Goal: Task Accomplishment & Management: Complete application form

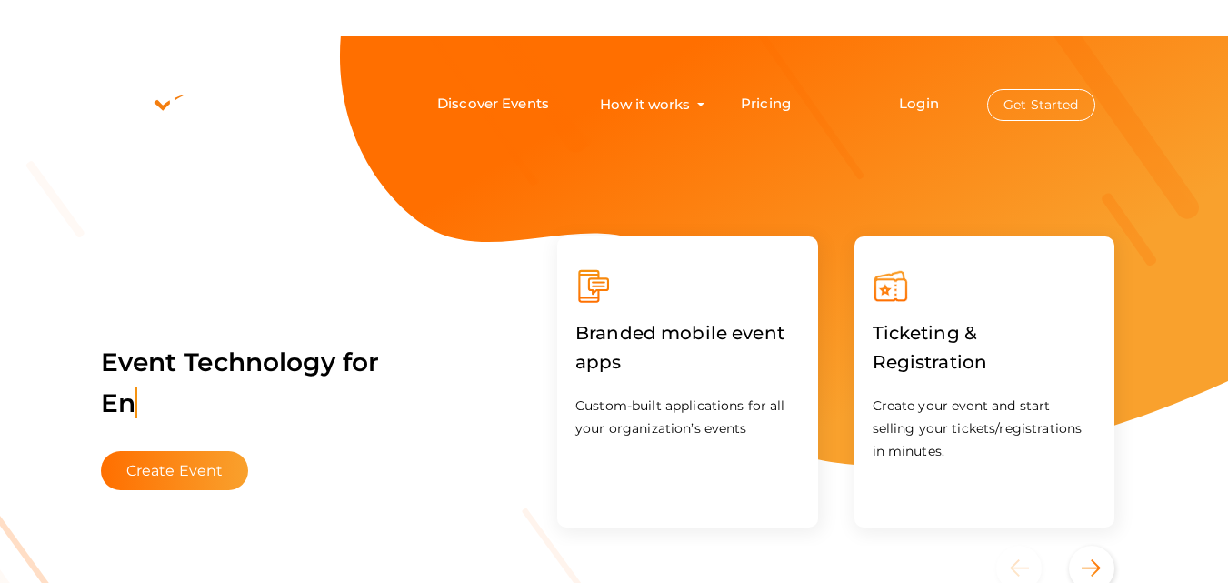
scroll to position [36, 0]
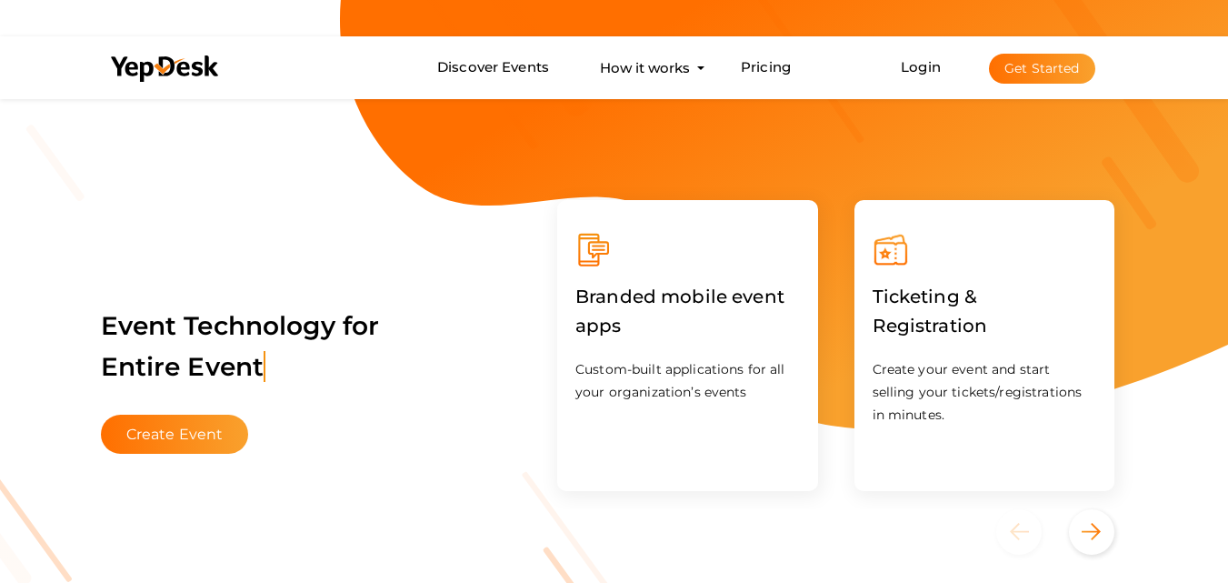
click at [923, 56] on li "Login Get Started Branded mobile event apps YepDesk Meet Powerful Registration …" at bounding box center [998, 67] width 266 height 60
click at [1033, 73] on button "Get Started" at bounding box center [1042, 69] width 106 height 30
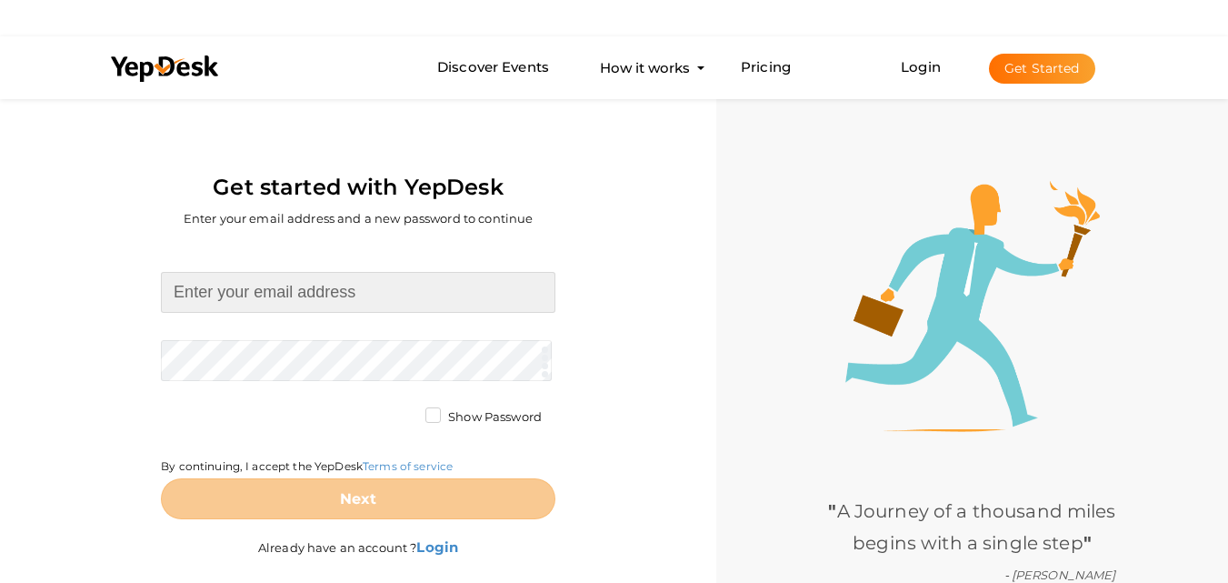
click at [327, 293] on input at bounding box center [358, 292] width 395 height 41
type input "smithjohnjj106@gmail.com"
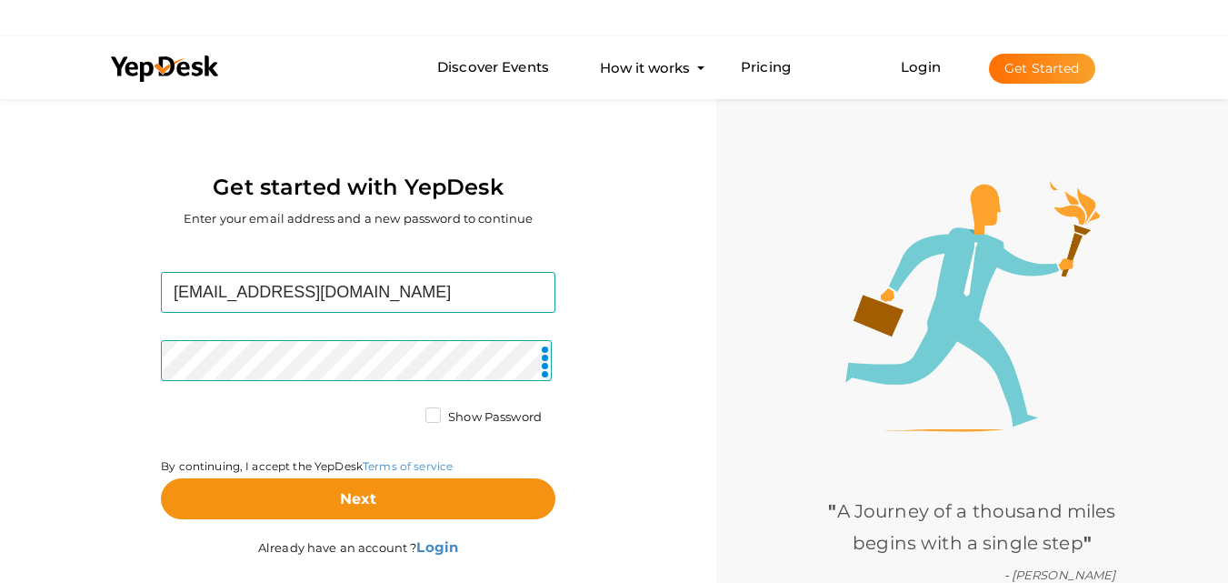
click at [438, 419] on label "Show Password" at bounding box center [483, 417] width 116 height 18
click at [407, 412] on input "Show Password" at bounding box center [407, 412] width 0 height 0
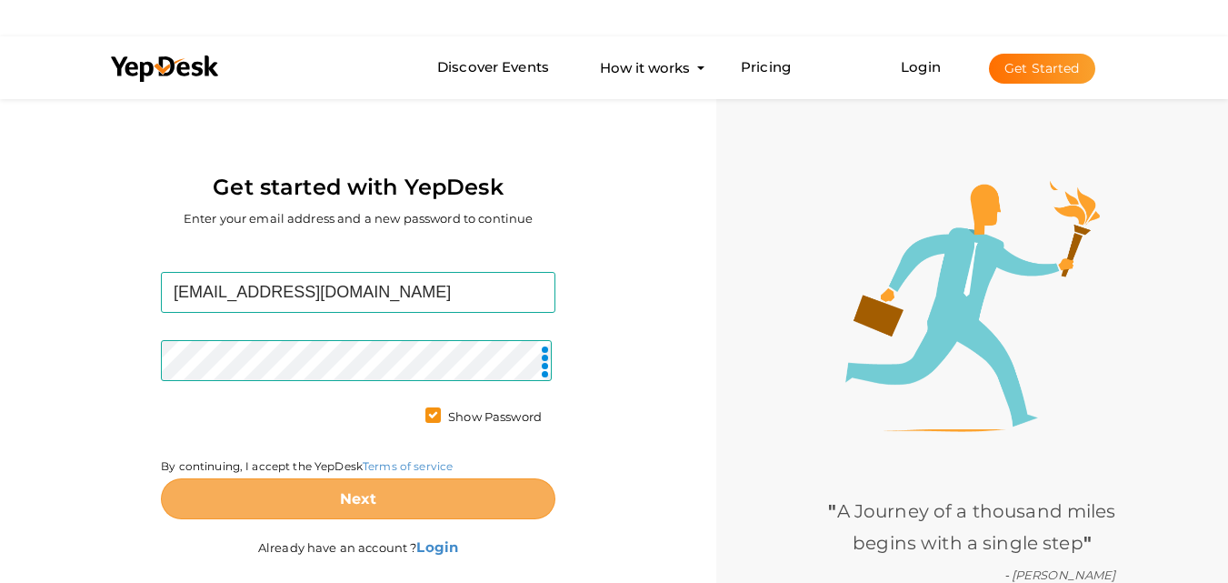
click at [401, 501] on button "Next" at bounding box center [358, 498] width 395 height 41
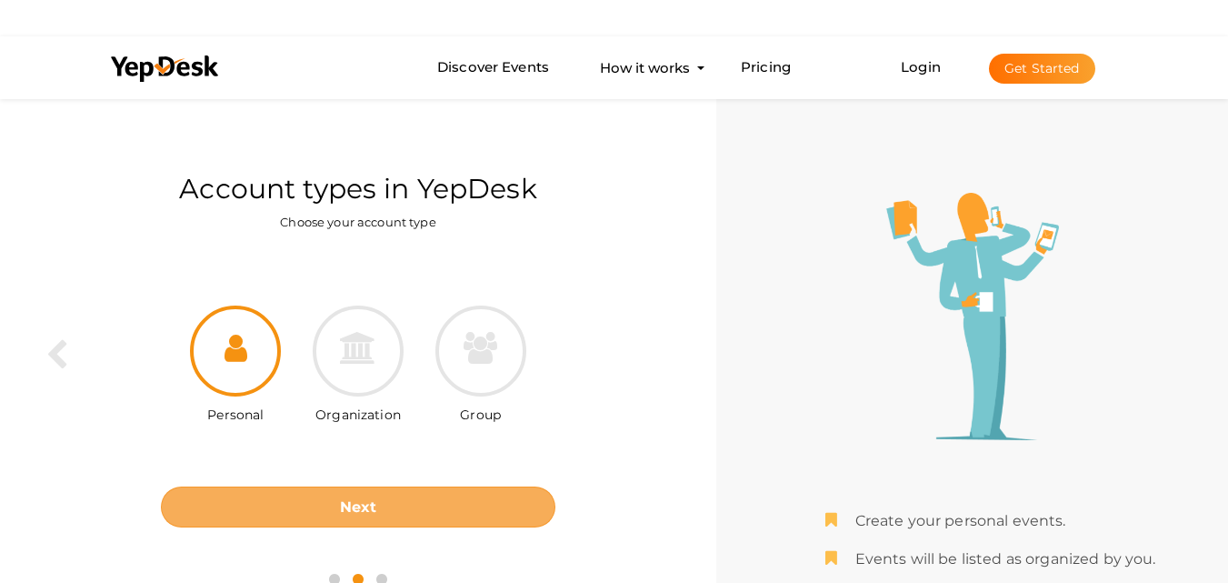
click at [375, 498] on b "Next" at bounding box center [358, 506] width 37 height 17
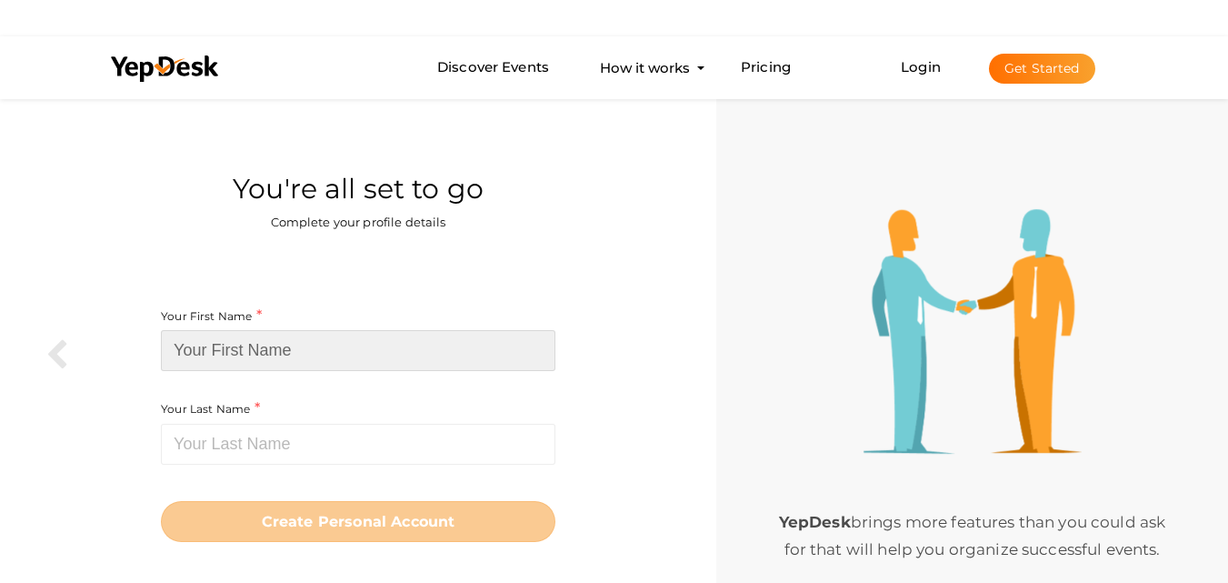
click at [349, 352] on input at bounding box center [358, 350] width 395 height 41
click at [354, 350] on input at bounding box center [358, 350] width 395 height 41
paste input "Product Strategy Services"
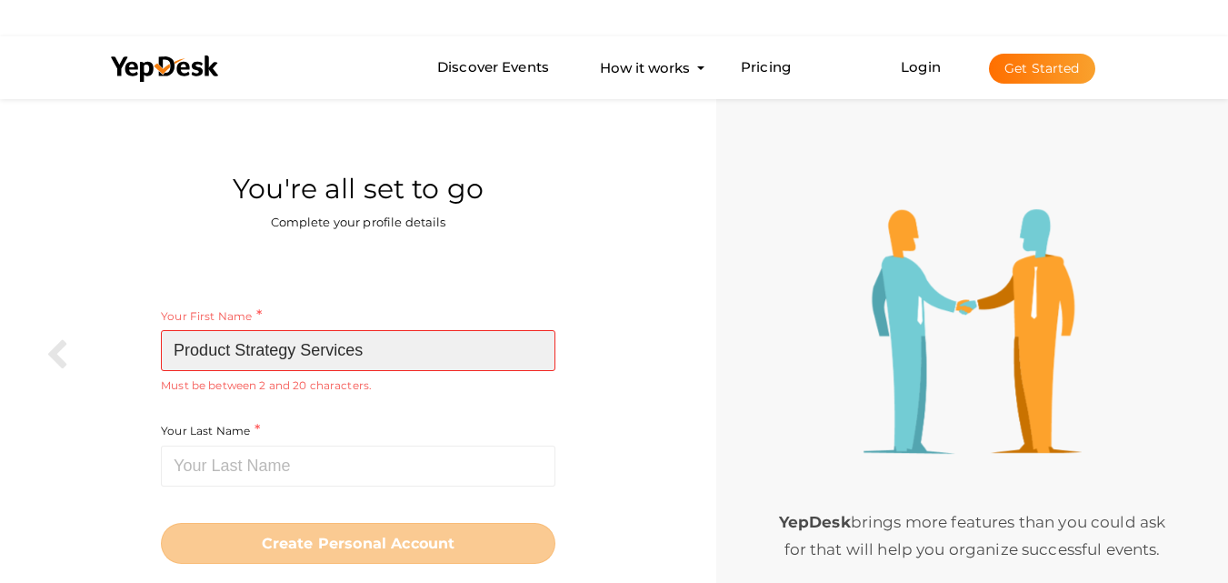
click at [315, 347] on input "Product Strategy Services" at bounding box center [358, 350] width 395 height 41
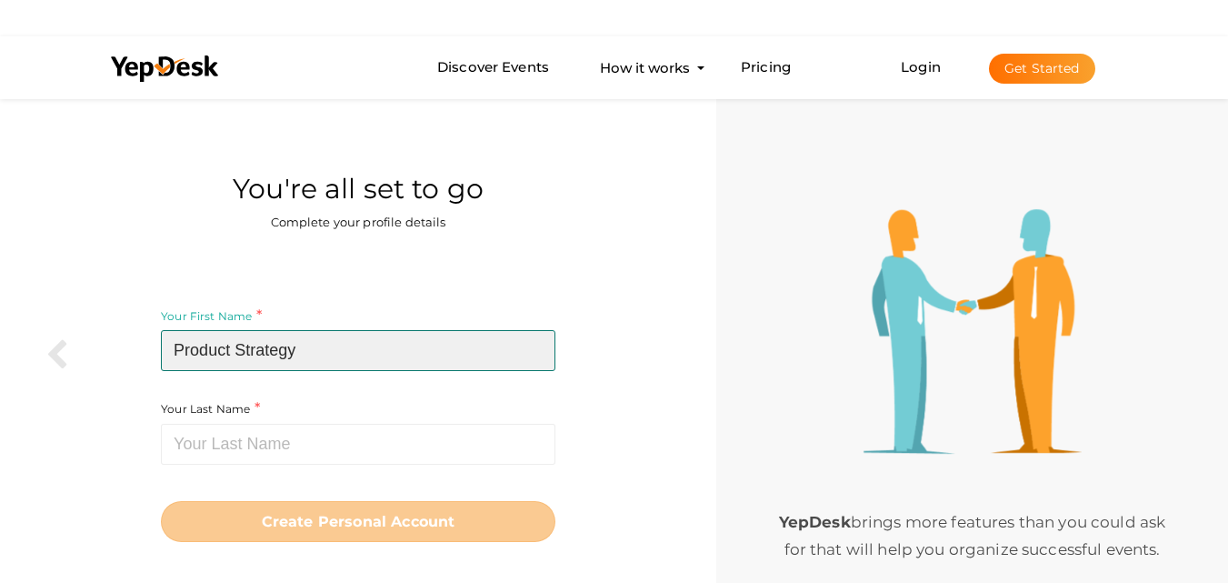
type input "Product Strategy"
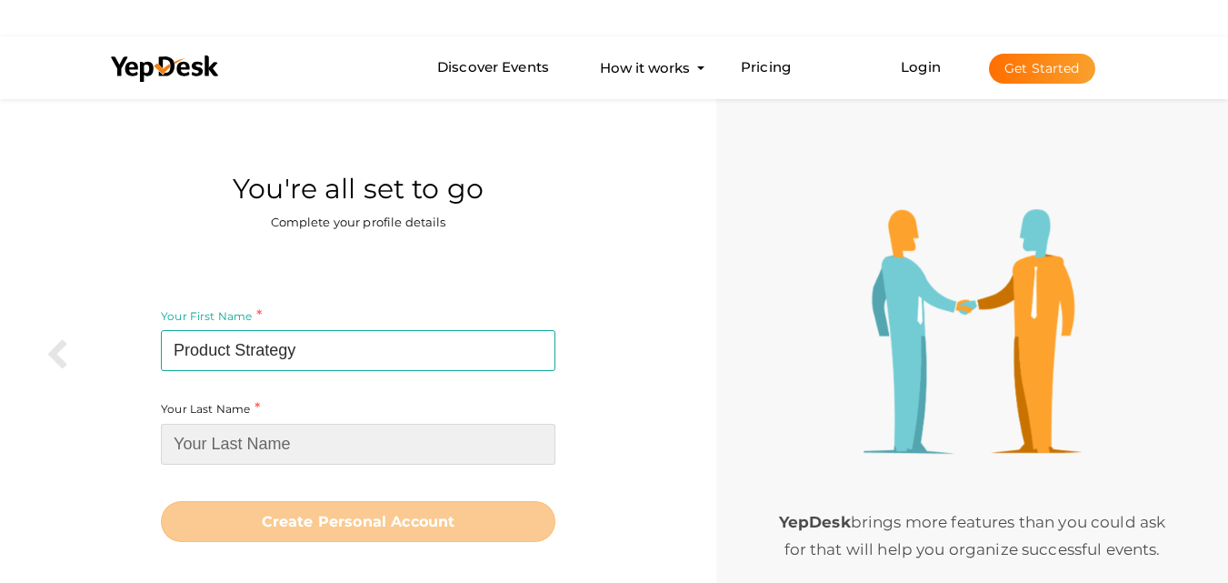
click at [276, 455] on input at bounding box center [358, 444] width 395 height 41
paste input "Services"
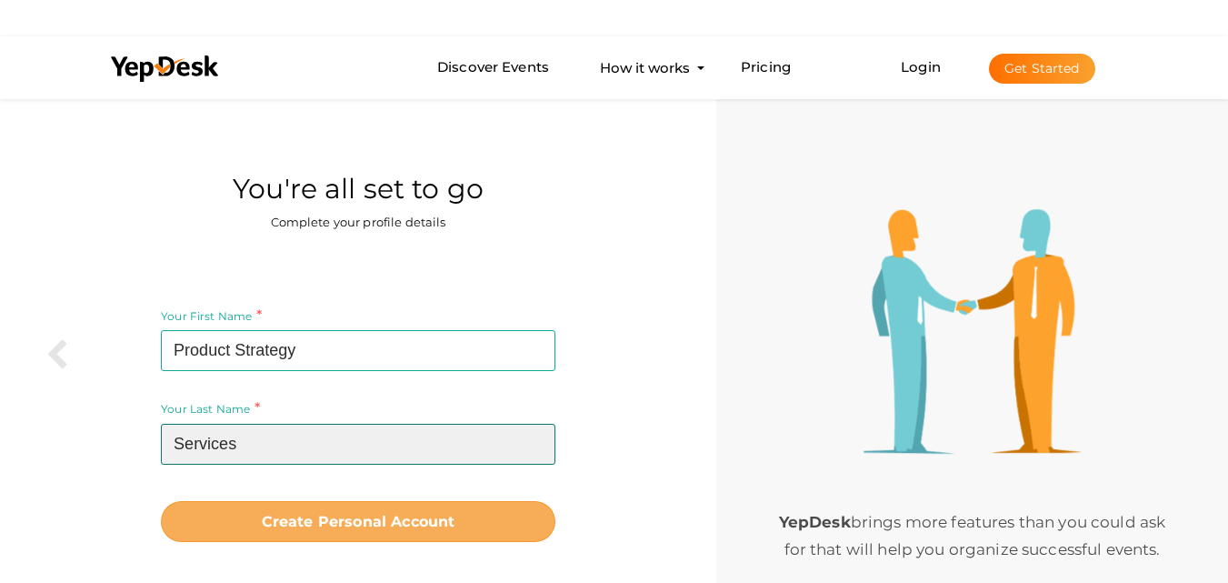
type input "Services"
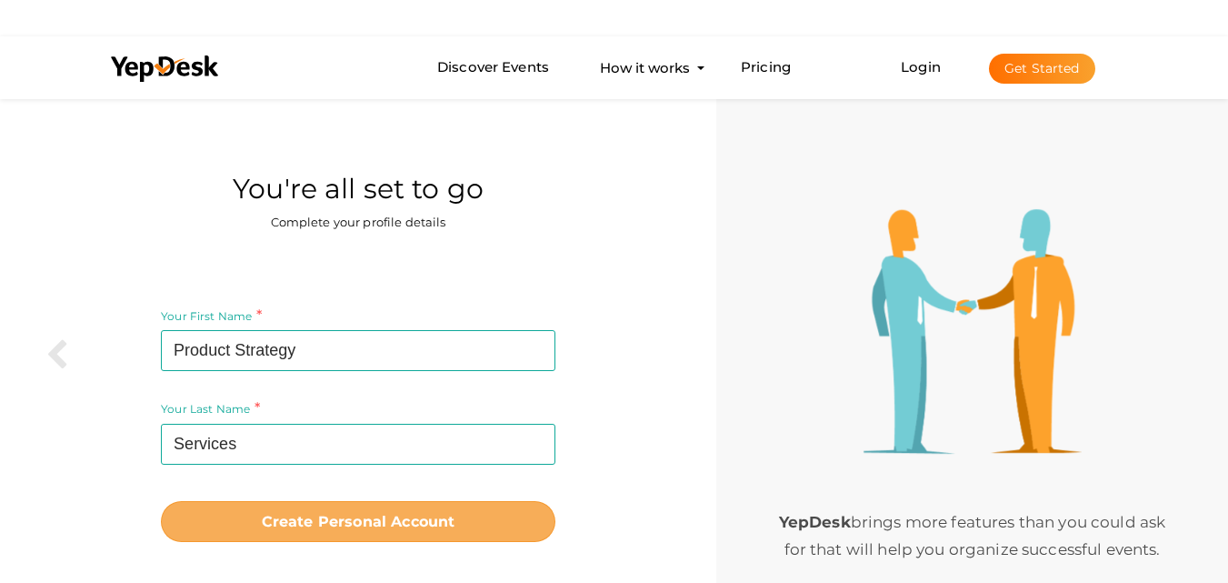
click at [345, 518] on b "Create Personal Account" at bounding box center [359, 521] width 194 height 17
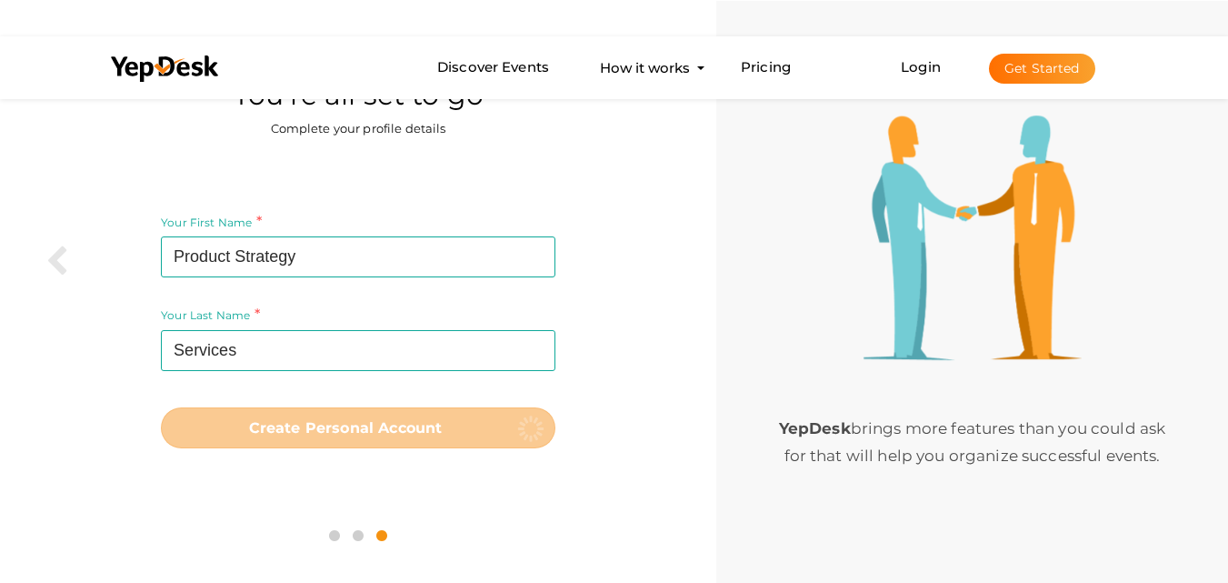
scroll to position [95, 0]
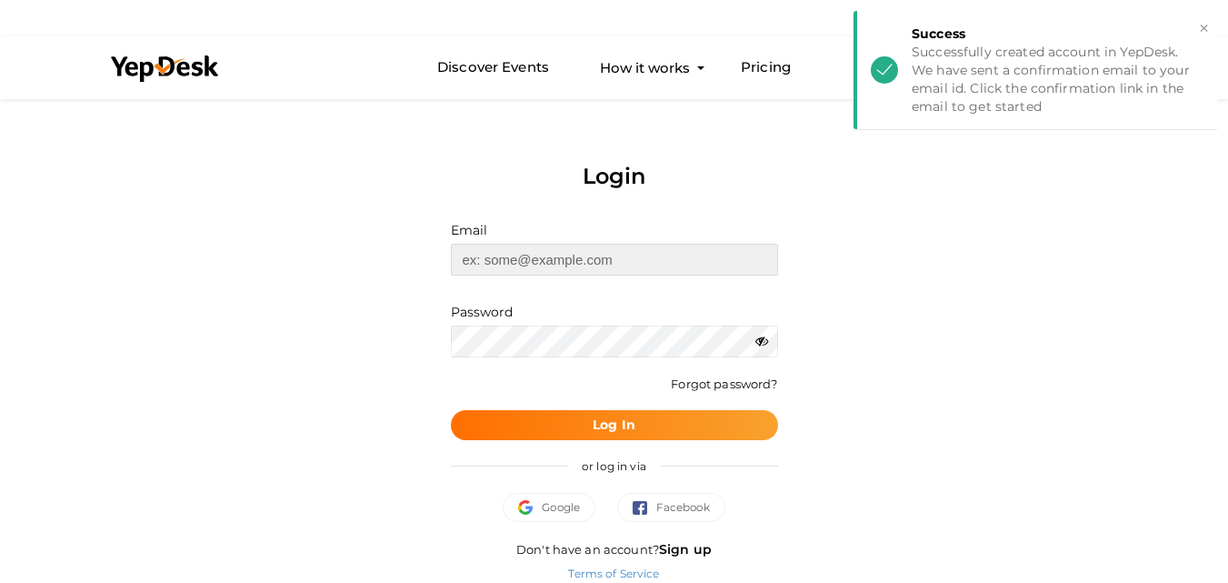
type input "[EMAIL_ADDRESS][DOMAIN_NAME]"
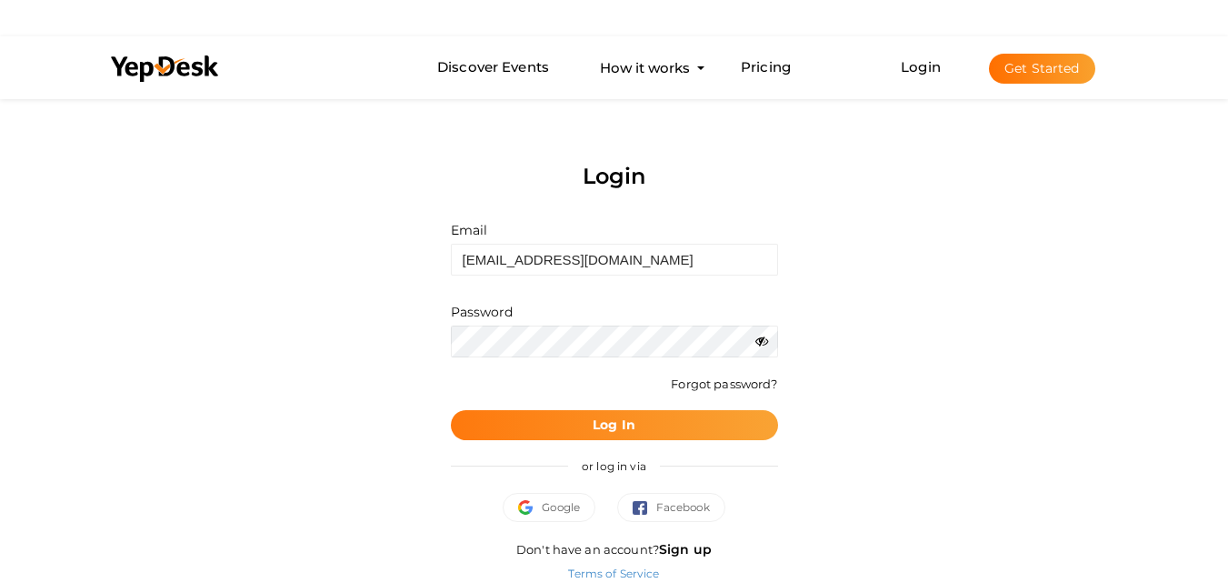
click at [555, 423] on button "Log In" at bounding box center [614, 425] width 327 height 30
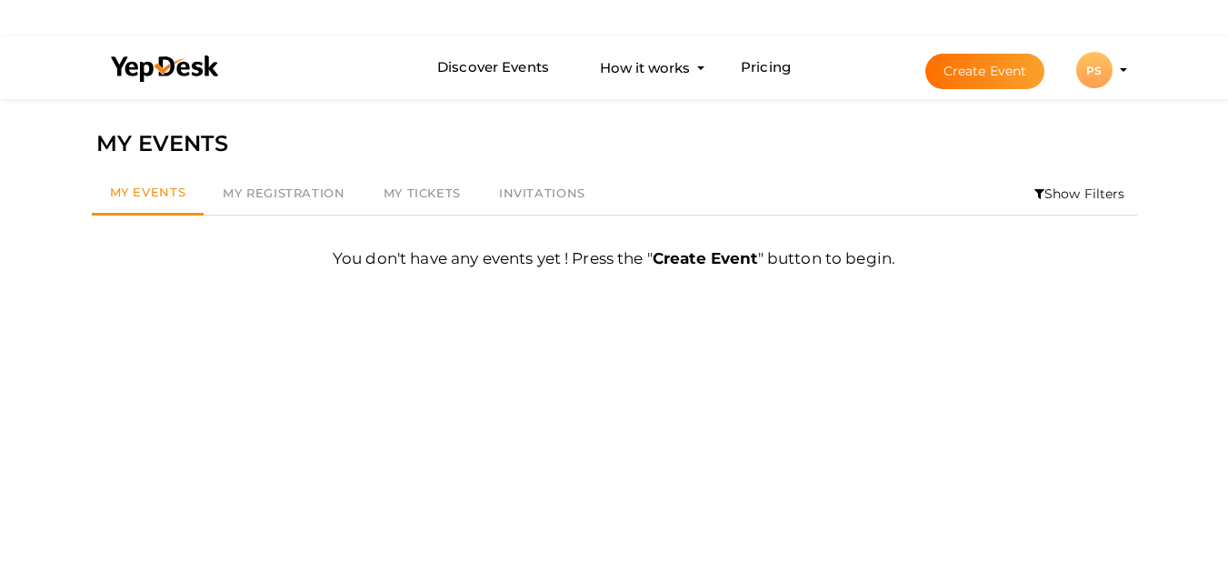
click at [1100, 77] on div "PS" at bounding box center [1094, 70] width 36 height 36
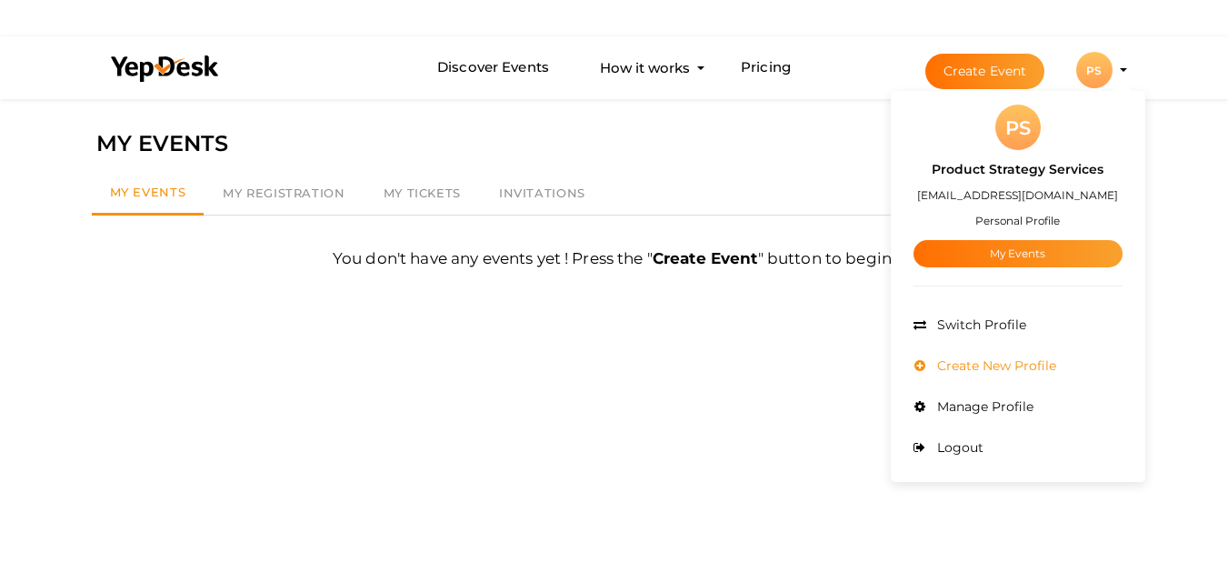
click at [1023, 363] on span "Create New Profile" at bounding box center [995, 365] width 124 height 16
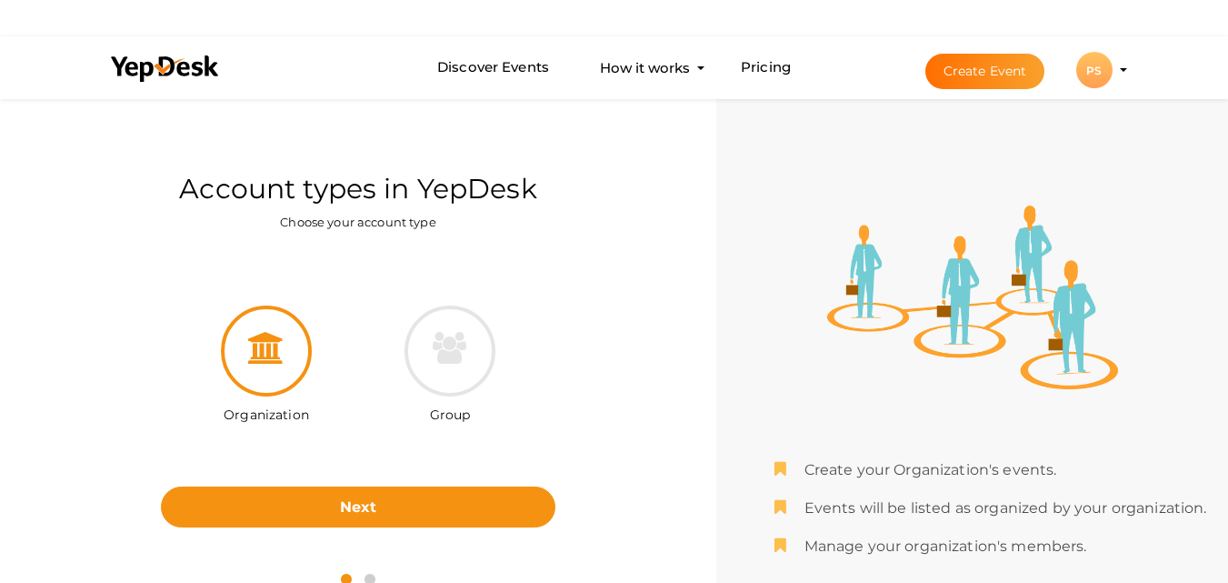
click at [1007, 81] on button "Create Event" at bounding box center [985, 71] width 120 height 35
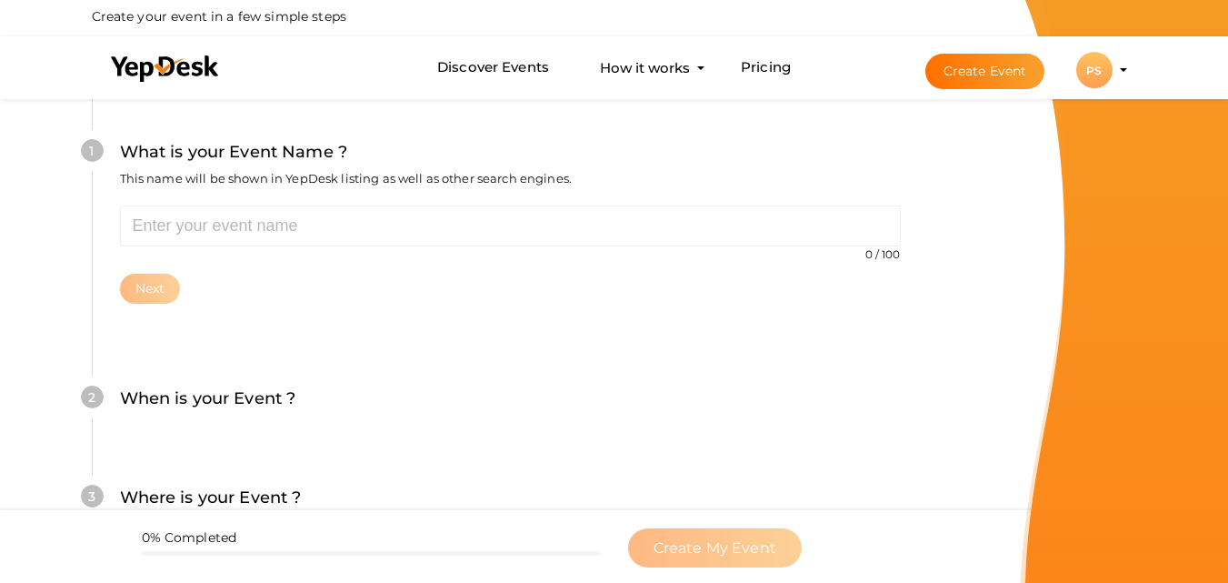
scroll to position [182, 0]
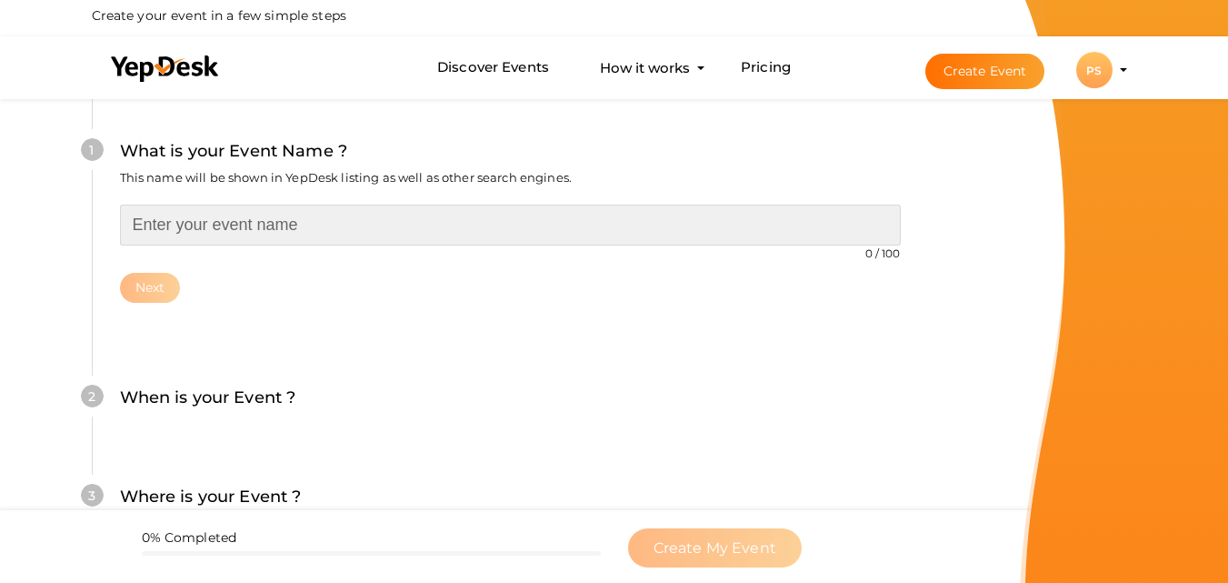
click at [279, 235] on input "text" at bounding box center [510, 225] width 781 height 41
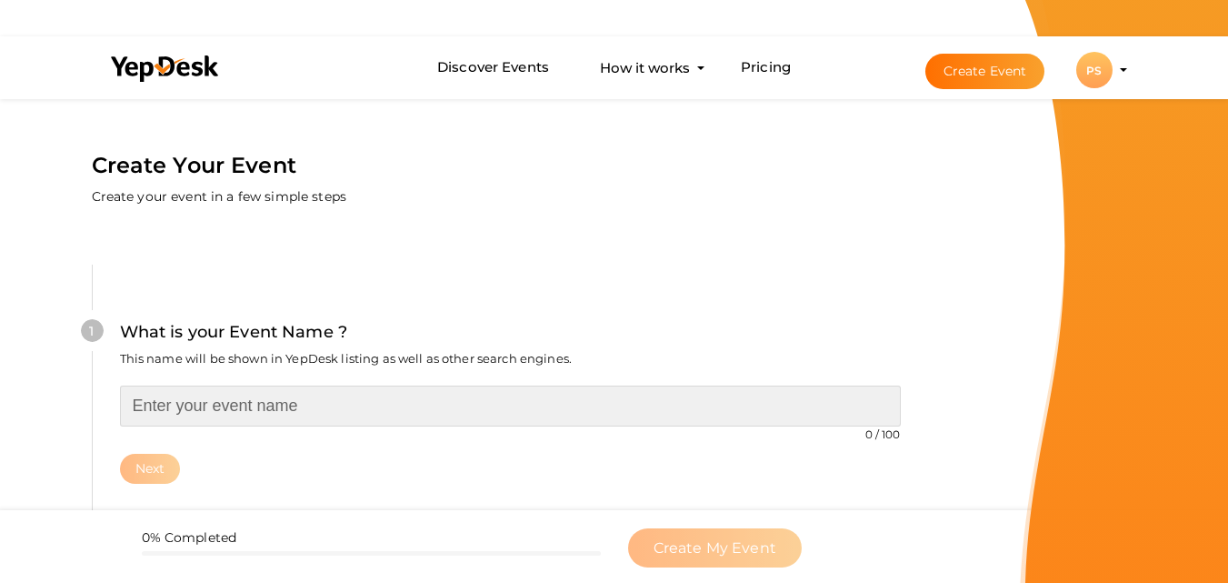
scroll to position [0, 0]
paste input "Product Strategy Services"
type input "Product Strategy Services"
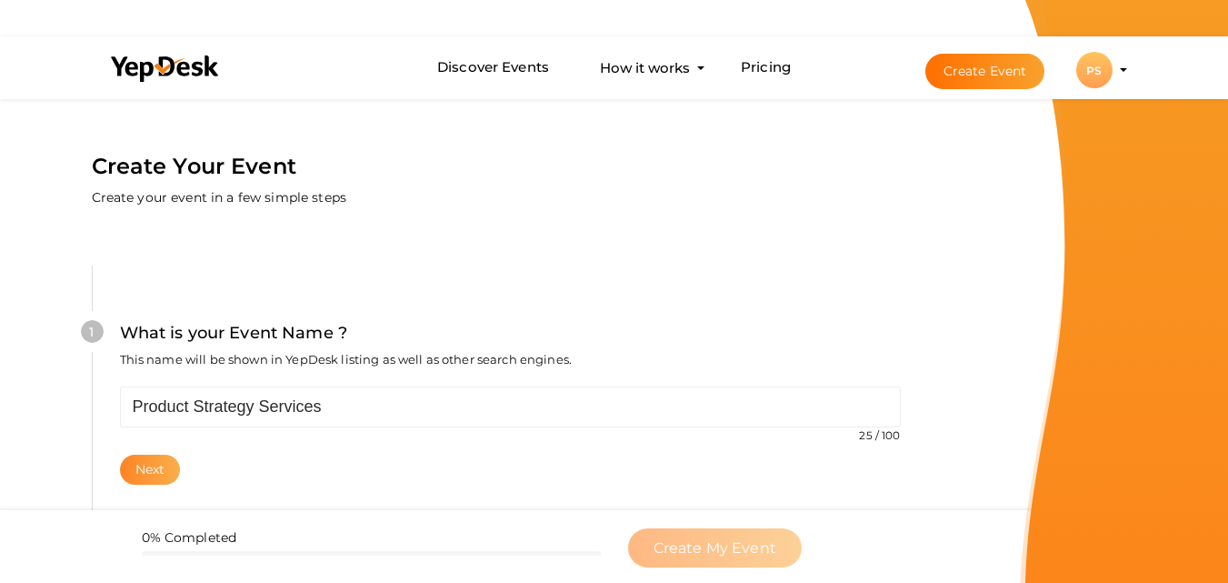
click at [160, 465] on button "Next" at bounding box center [150, 470] width 61 height 30
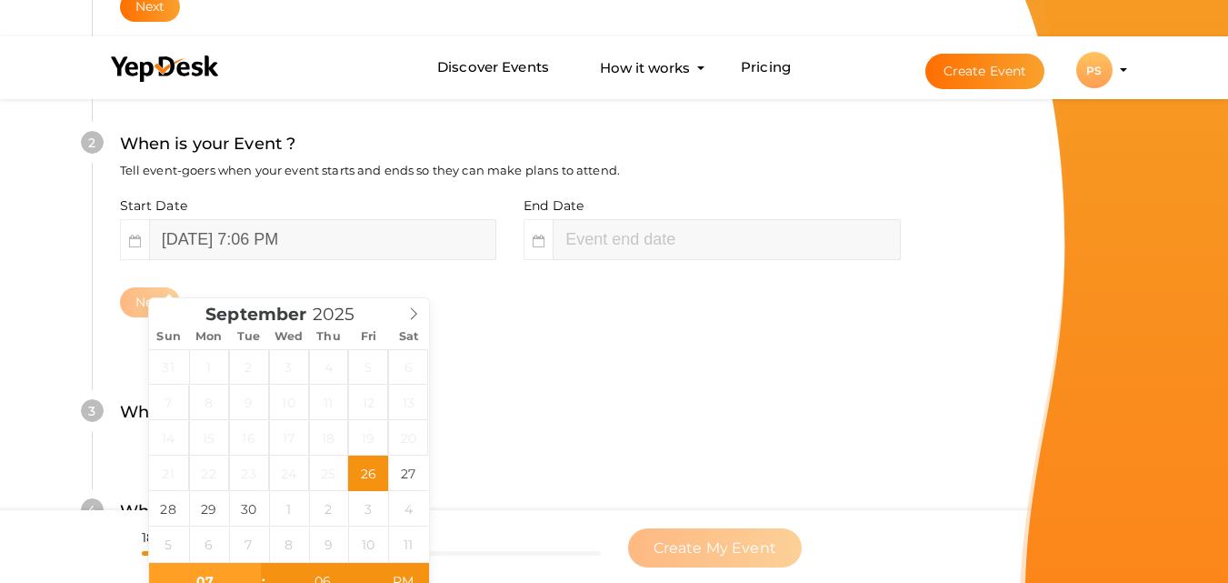
scroll to position [636, 0]
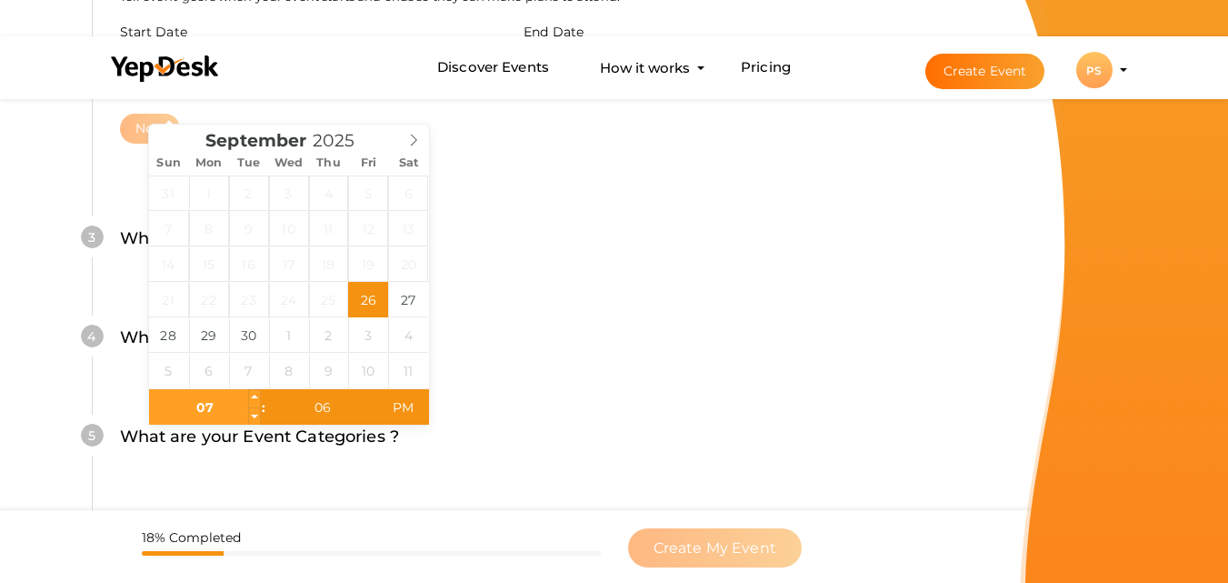
drag, startPoint x: 208, startPoint y: 411, endPoint x: 229, endPoint y: 403, distance: 22.5
click at [208, 410] on input "07" at bounding box center [205, 407] width 112 height 36
click at [341, 413] on input "06" at bounding box center [322, 407] width 112 height 36
click at [402, 413] on span "PM" at bounding box center [403, 407] width 50 height 36
type input "September 26, 2025 7:06 PM"
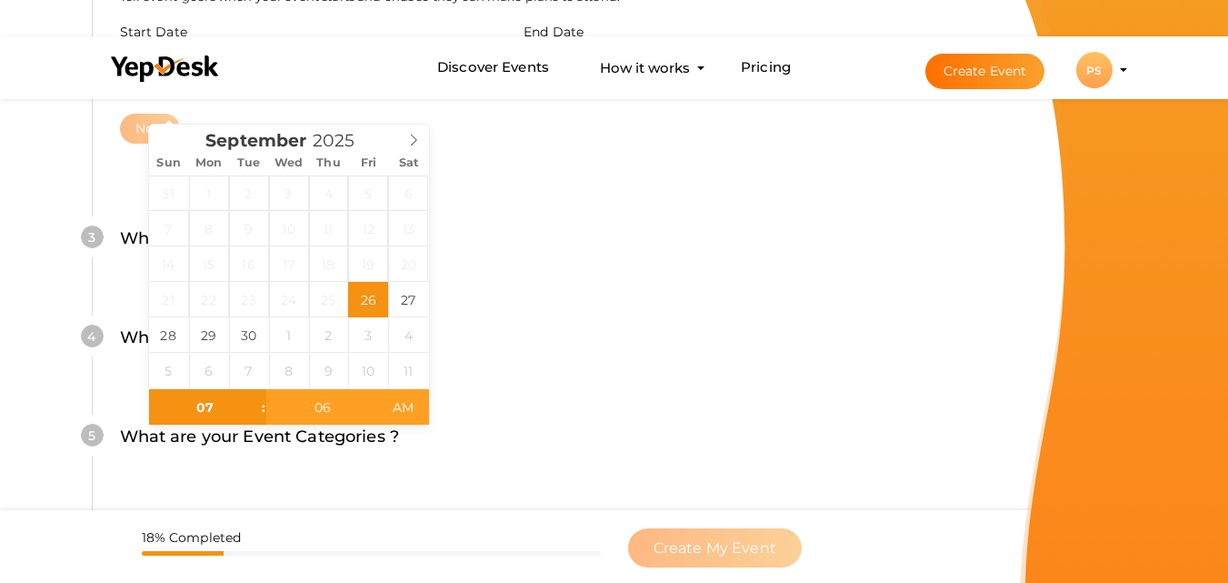
click at [393, 405] on span "AM" at bounding box center [403, 407] width 50 height 36
type input "09"
type input "06"
type input "September 26, 2025 9:06 PM"
click at [479, 437] on div "What are your Event Categories ? Choosing the right categories will help us lis…" at bounding box center [510, 446] width 781 height 45
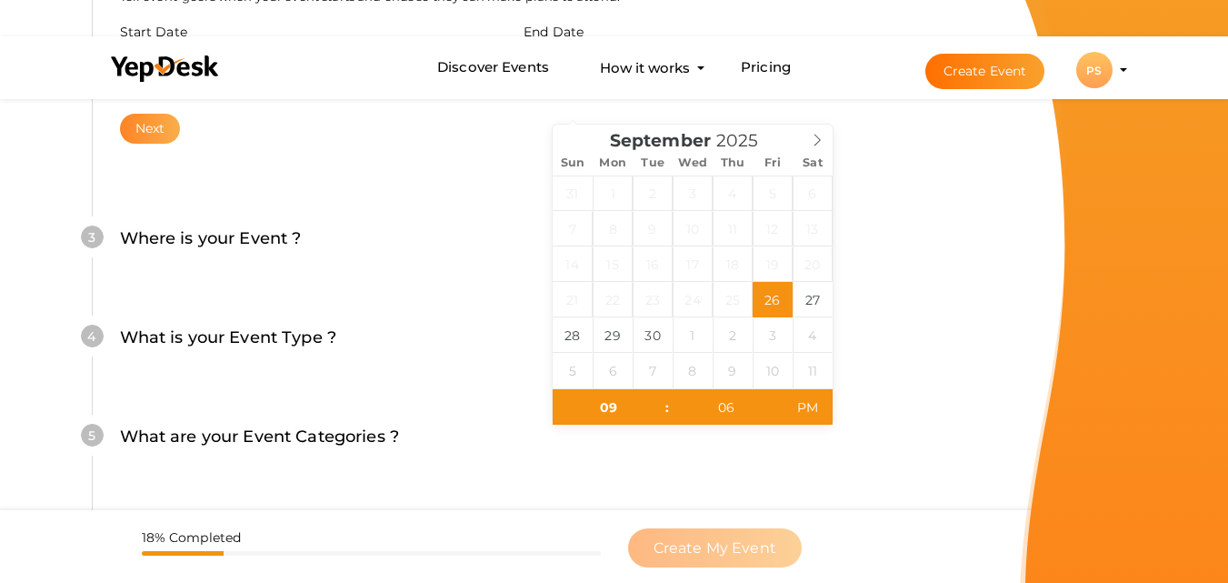
click at [162, 139] on button "Next" at bounding box center [150, 129] width 61 height 30
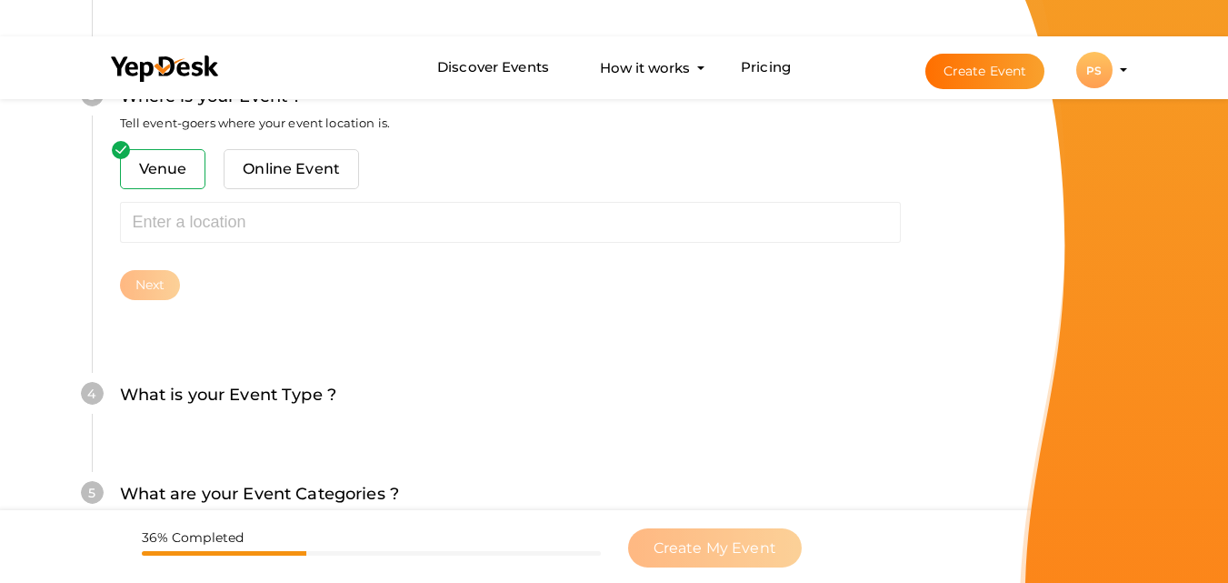
scroll to position [805, 0]
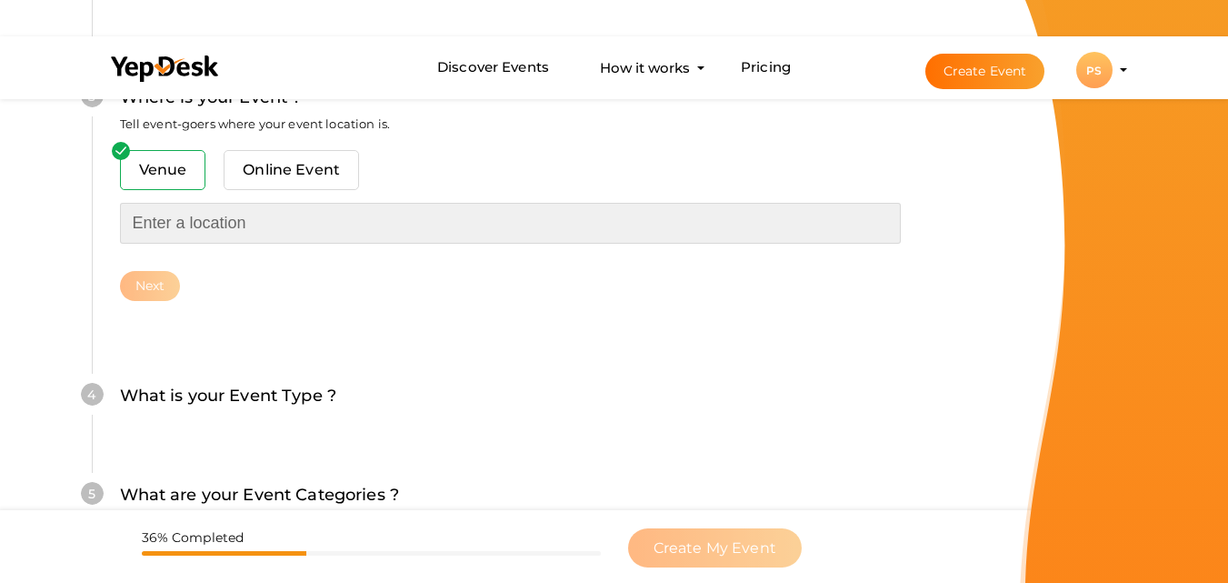
click at [180, 229] on input "text" at bounding box center [510, 223] width 781 height 41
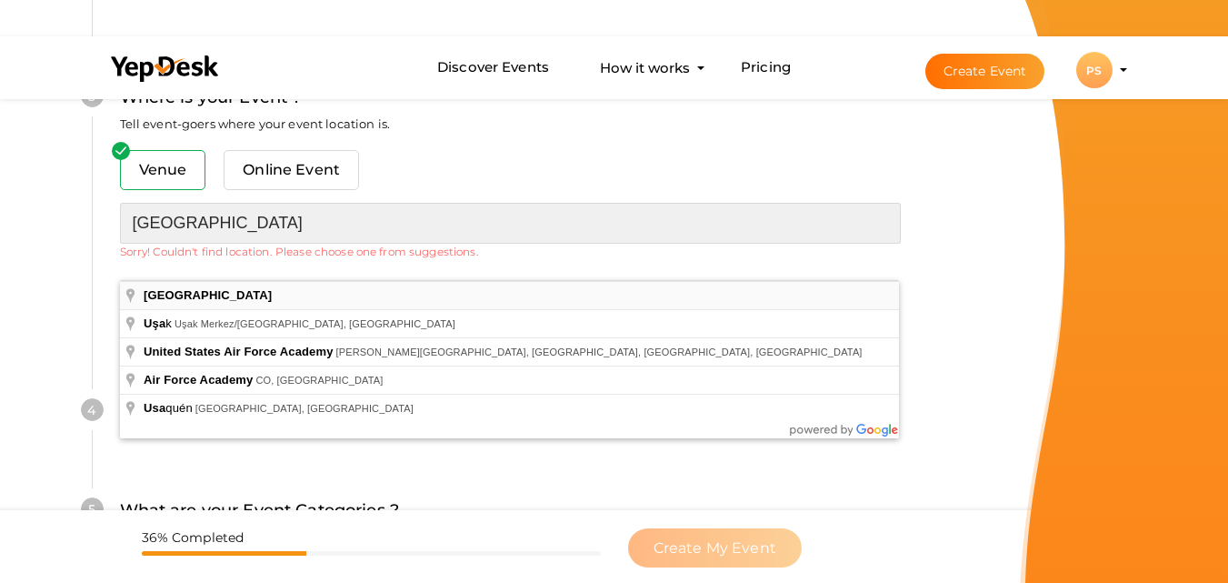
type input "USA"
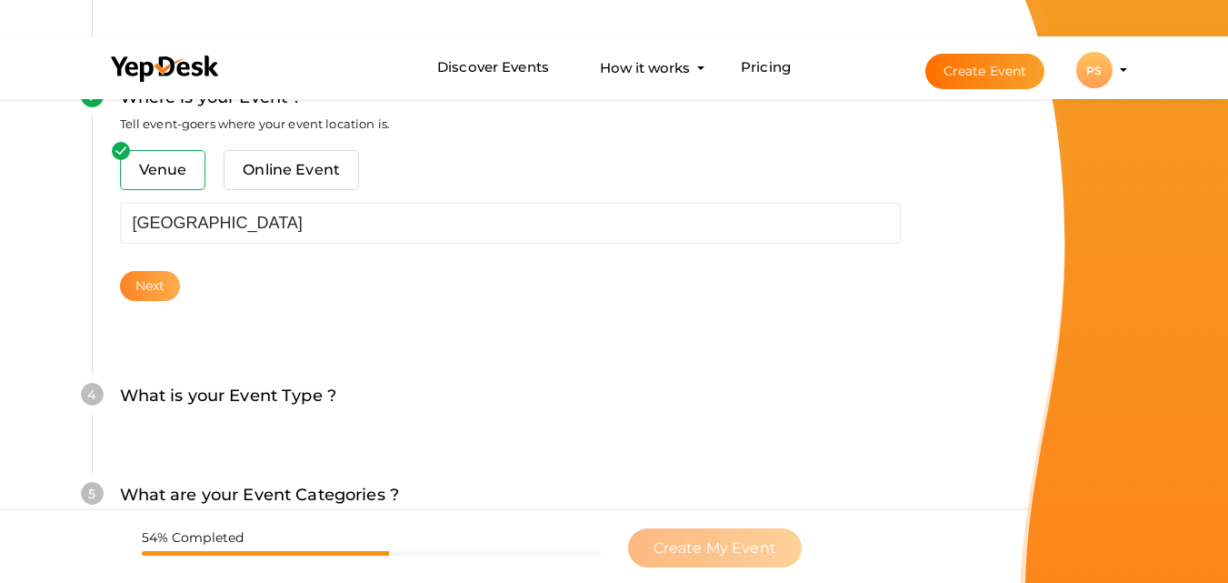
click at [155, 293] on button "Next" at bounding box center [150, 286] width 61 height 30
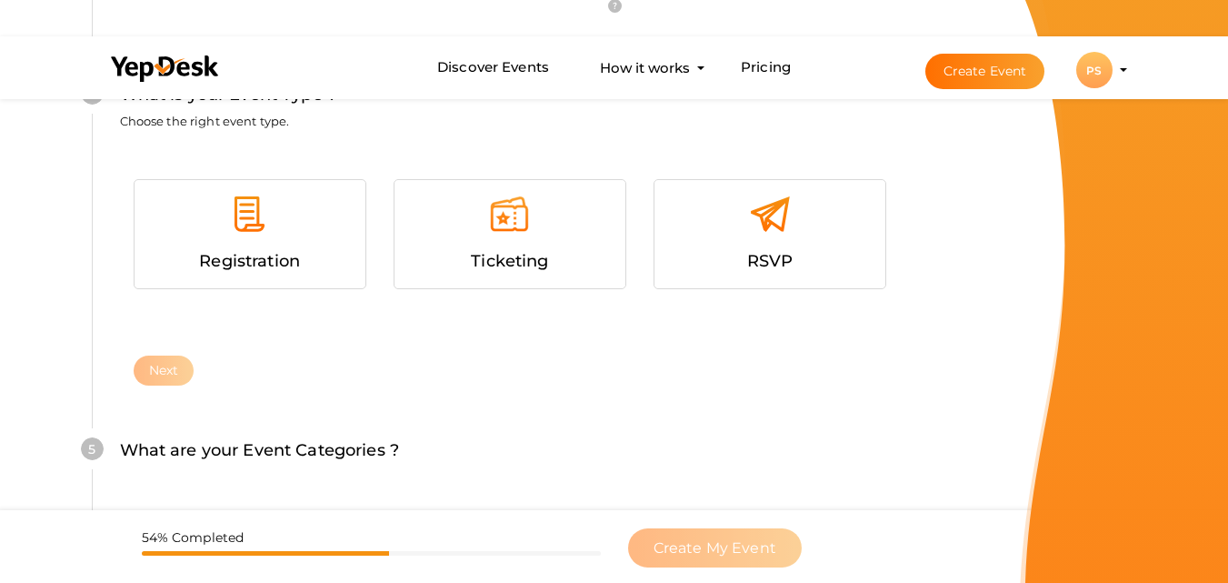
scroll to position [1132, 0]
click at [215, 261] on span "Registration" at bounding box center [249, 262] width 101 height 20
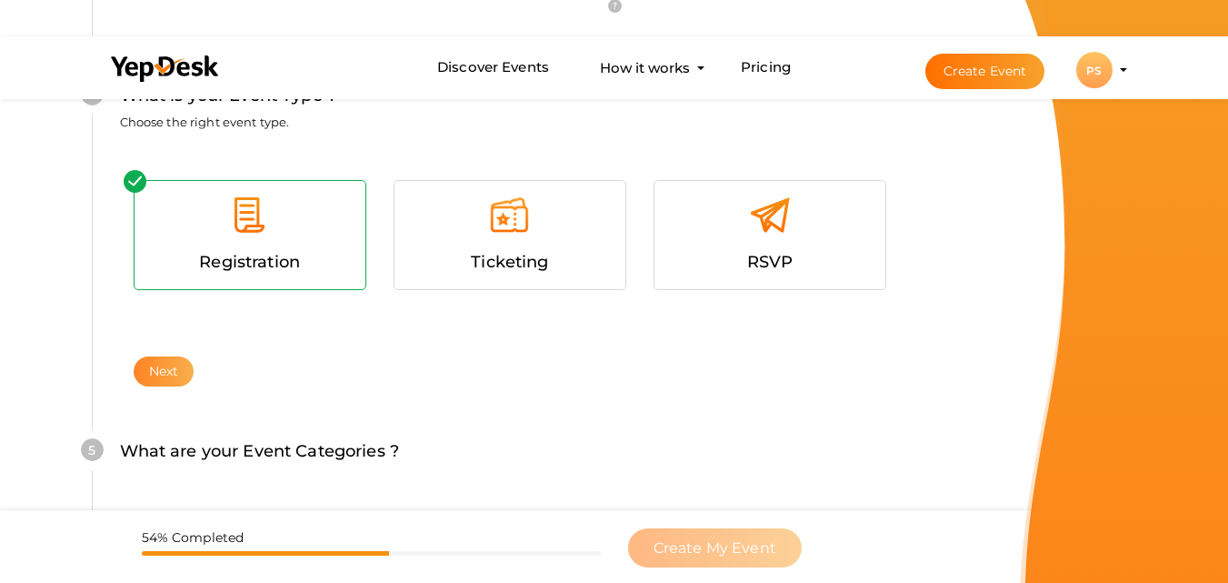
click at [167, 370] on button "Next" at bounding box center [164, 371] width 61 height 30
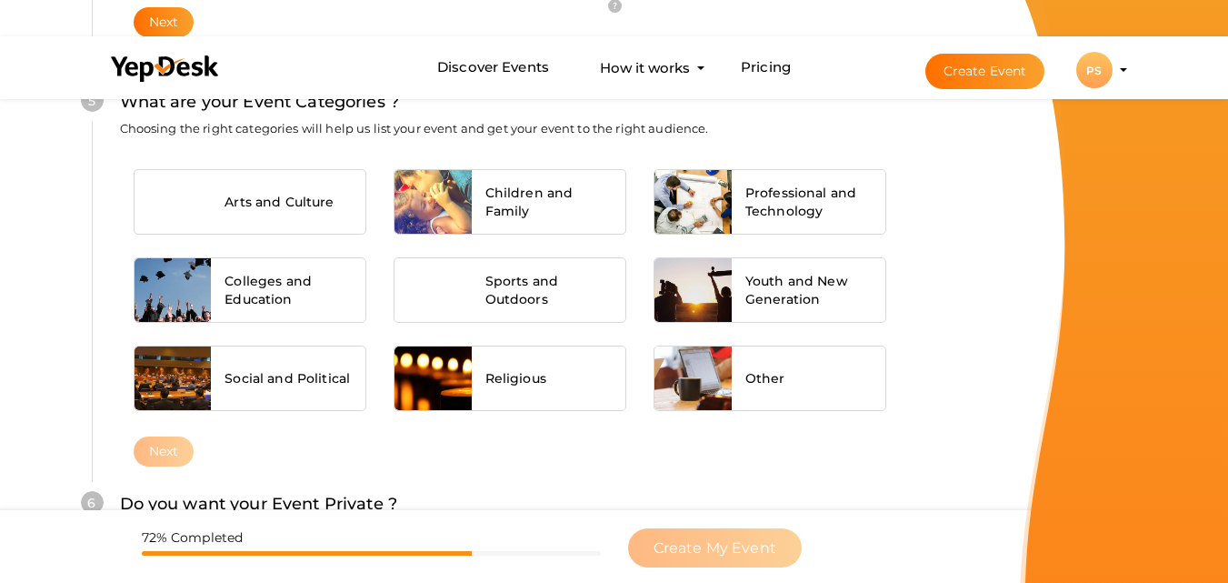
scroll to position [1450, 0]
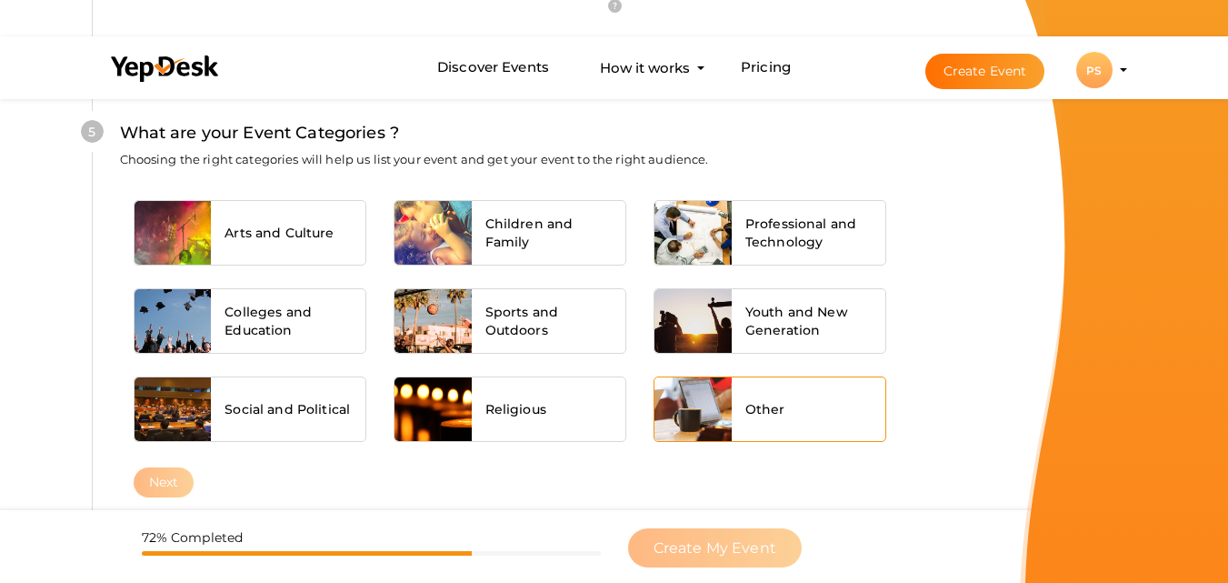
click at [803, 419] on div "Other" at bounding box center [809, 409] width 155 height 64
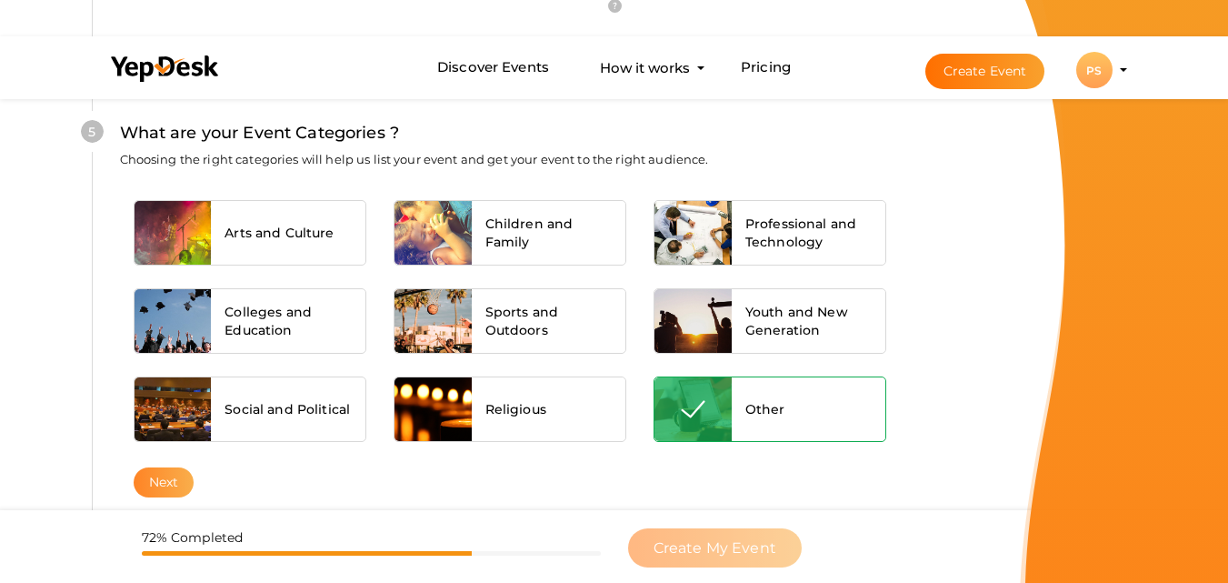
click at [185, 482] on button "Next" at bounding box center [164, 482] width 61 height 30
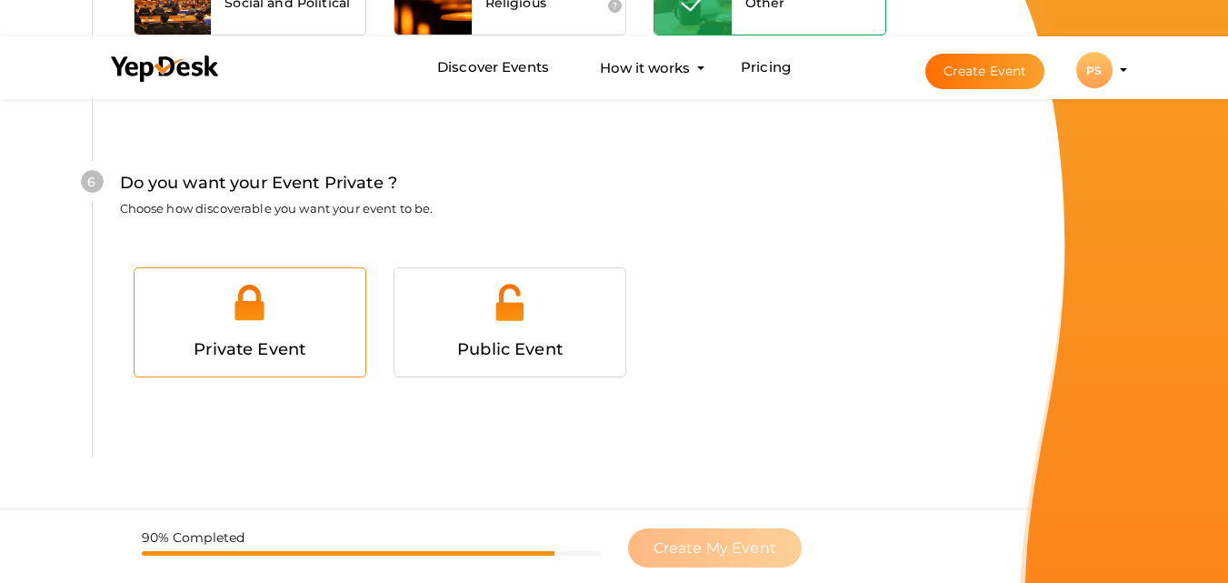
scroll to position [1915, 0]
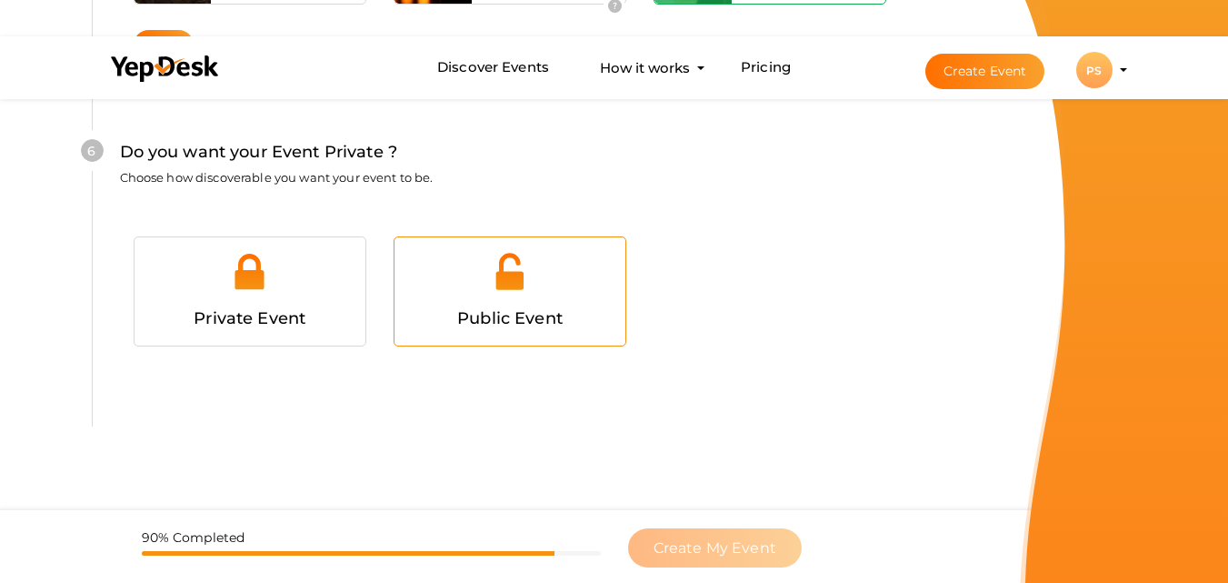
click at [477, 330] on div "Public Event" at bounding box center [510, 318] width 204 height 26
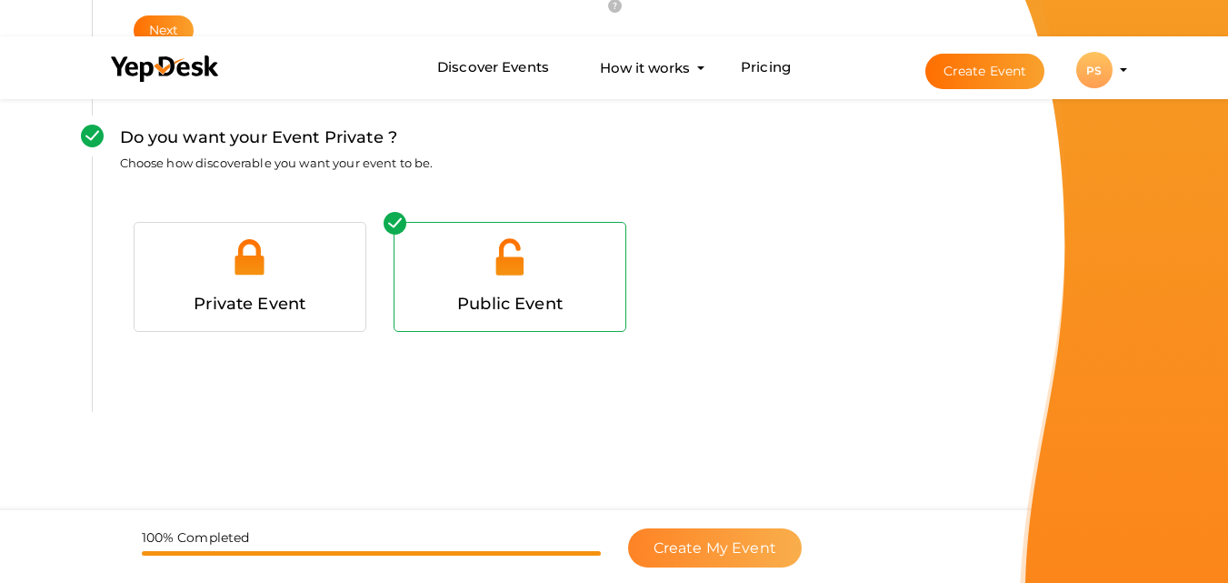
click at [728, 545] on span "Create My Event" at bounding box center [715, 547] width 123 height 17
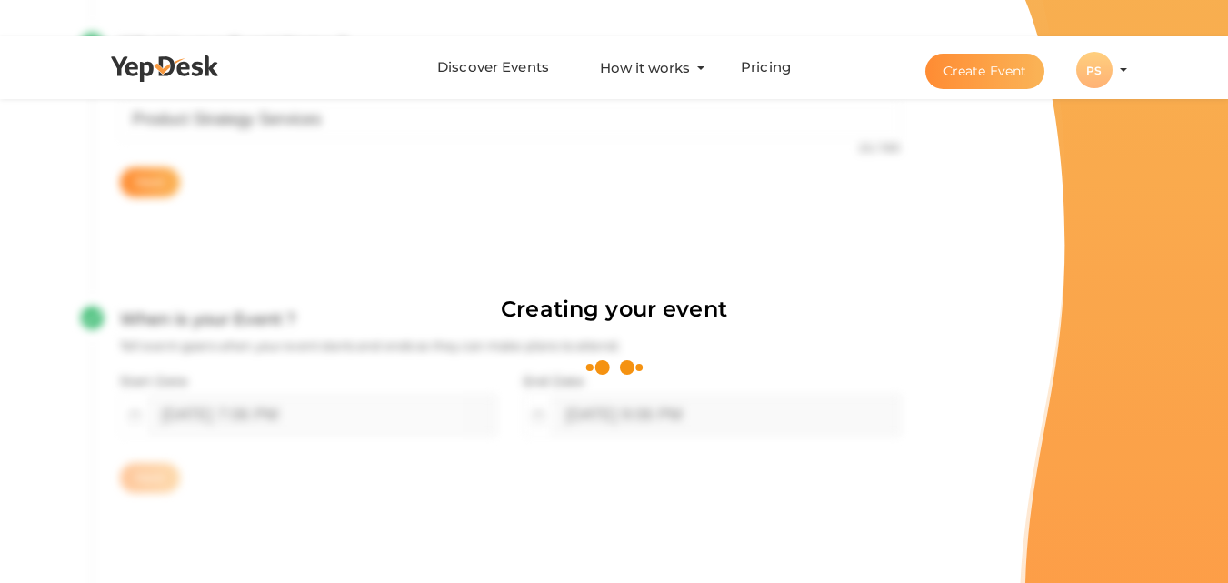
scroll to position [273, 0]
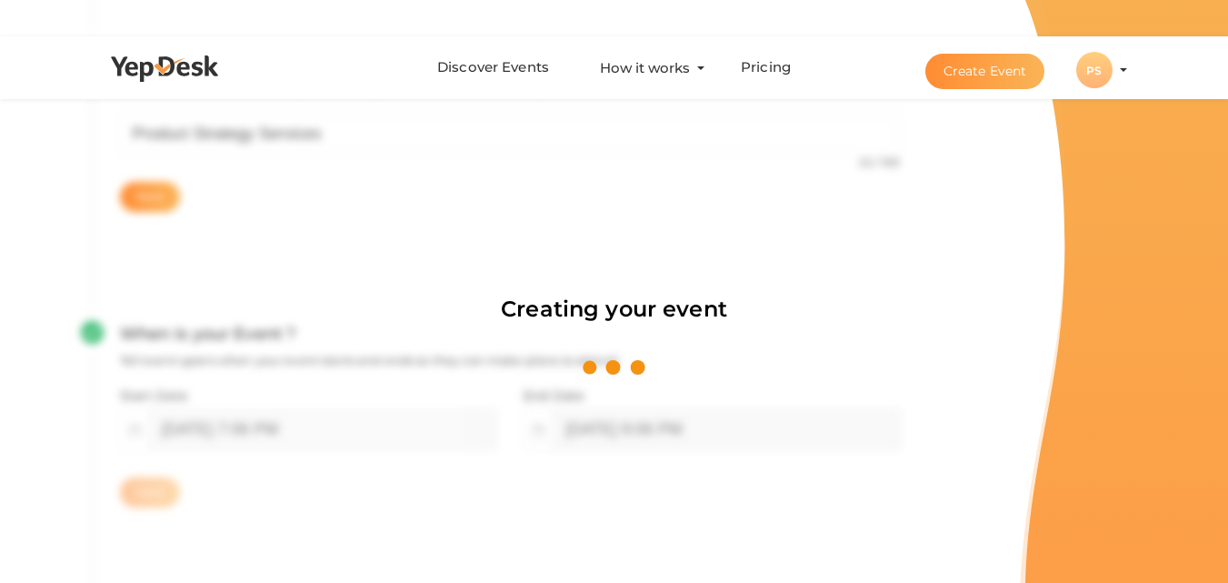
click at [1093, 75] on div "Creating your event" at bounding box center [614, 291] width 1228 height 583
click at [963, 75] on div "Creating your event" at bounding box center [614, 291] width 1228 height 583
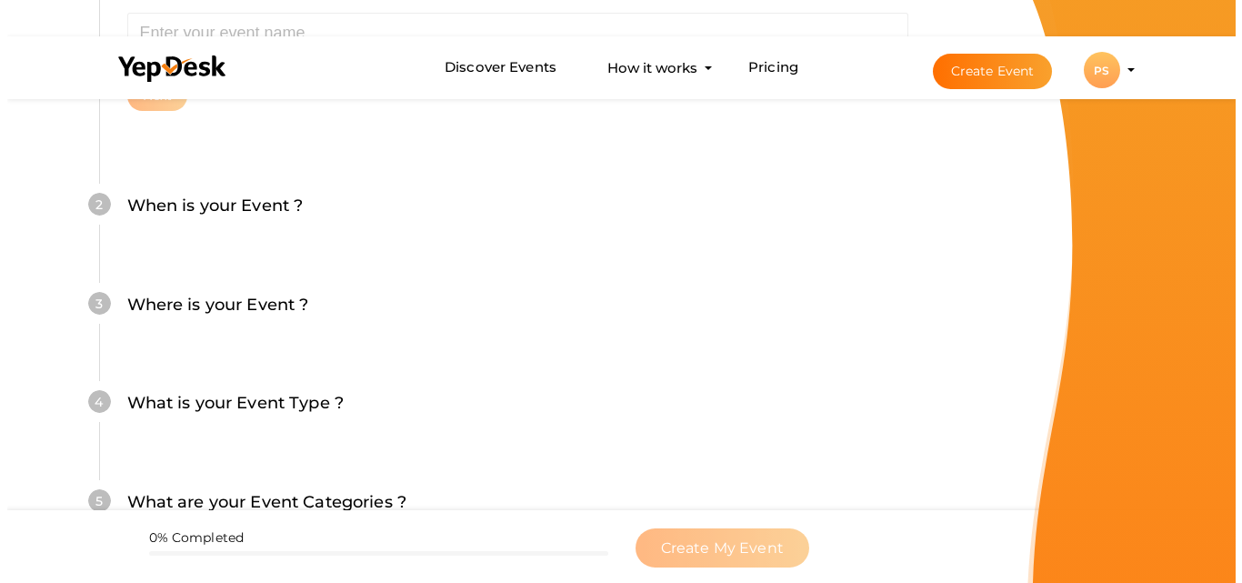
scroll to position [364, 0]
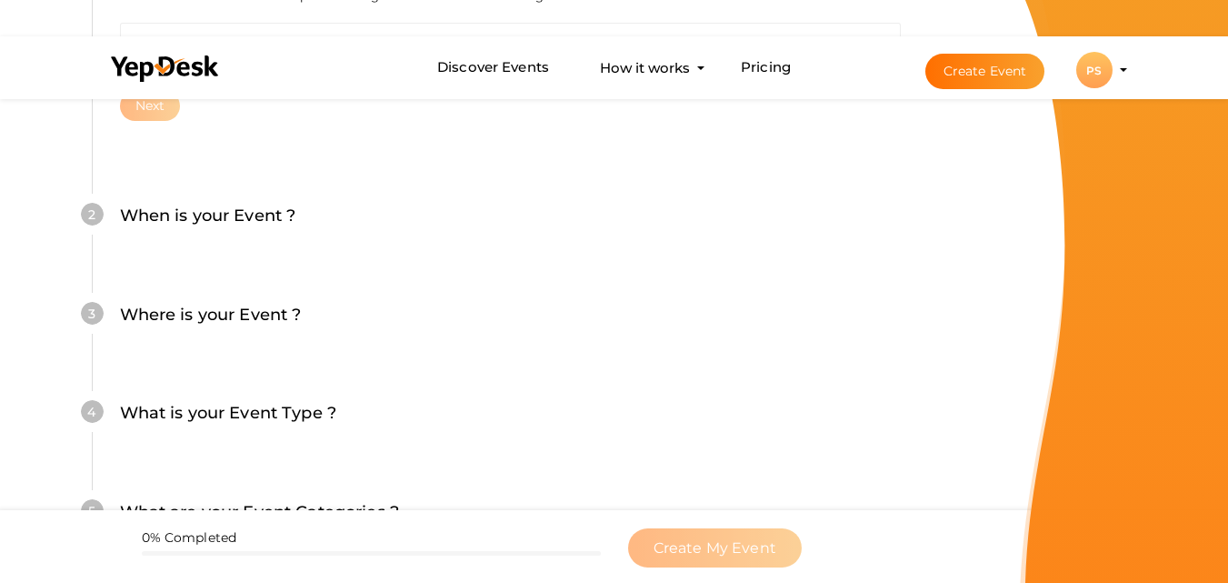
click at [1096, 68] on div "PS" at bounding box center [1094, 70] width 36 height 36
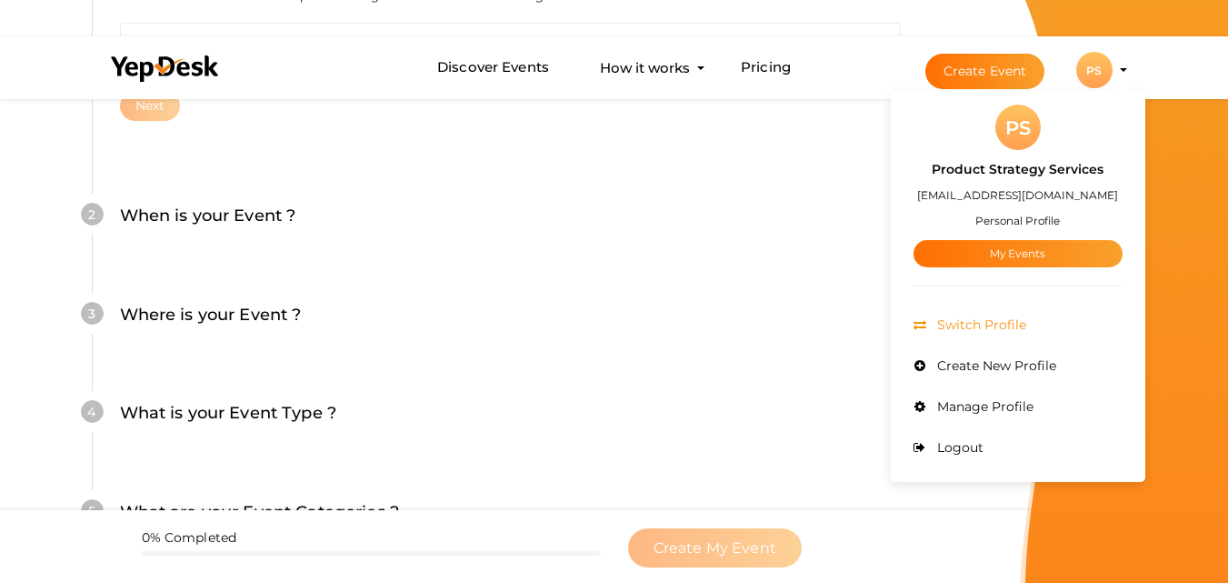
click at [1007, 323] on span "Switch Profile" at bounding box center [980, 324] width 94 height 16
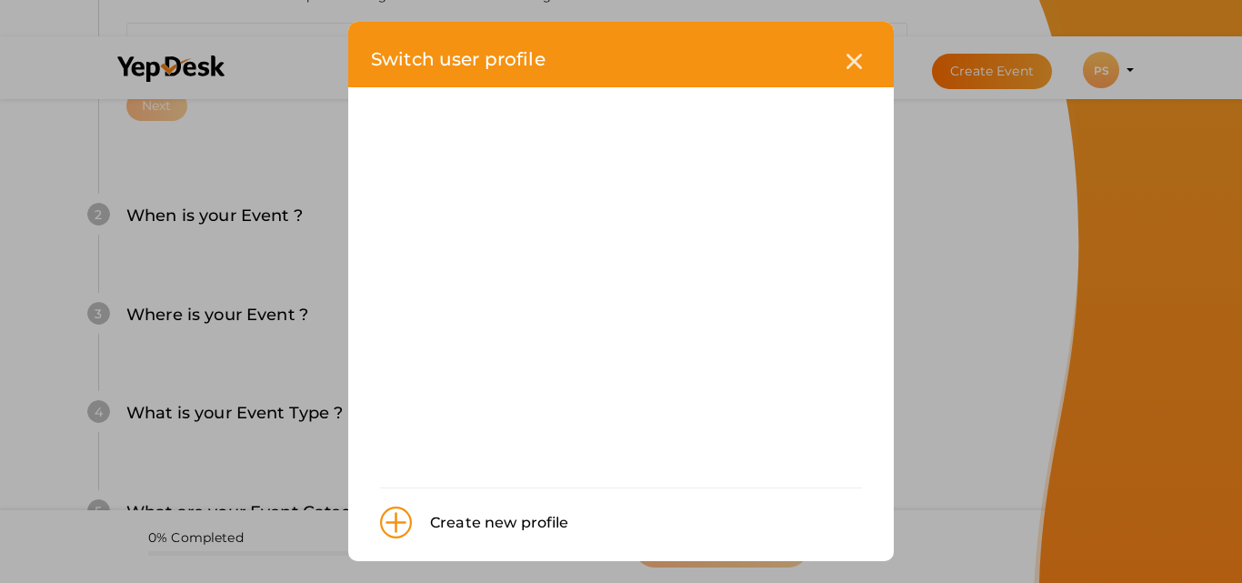
scroll to position [11, 0]
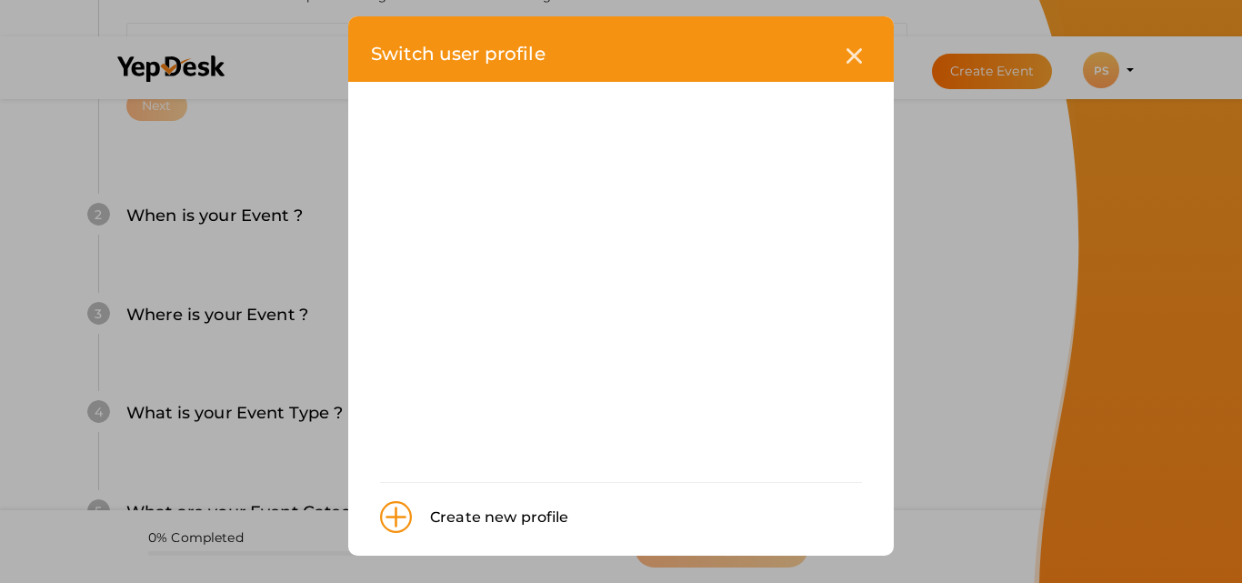
click at [394, 514] on img at bounding box center [396, 517] width 32 height 32
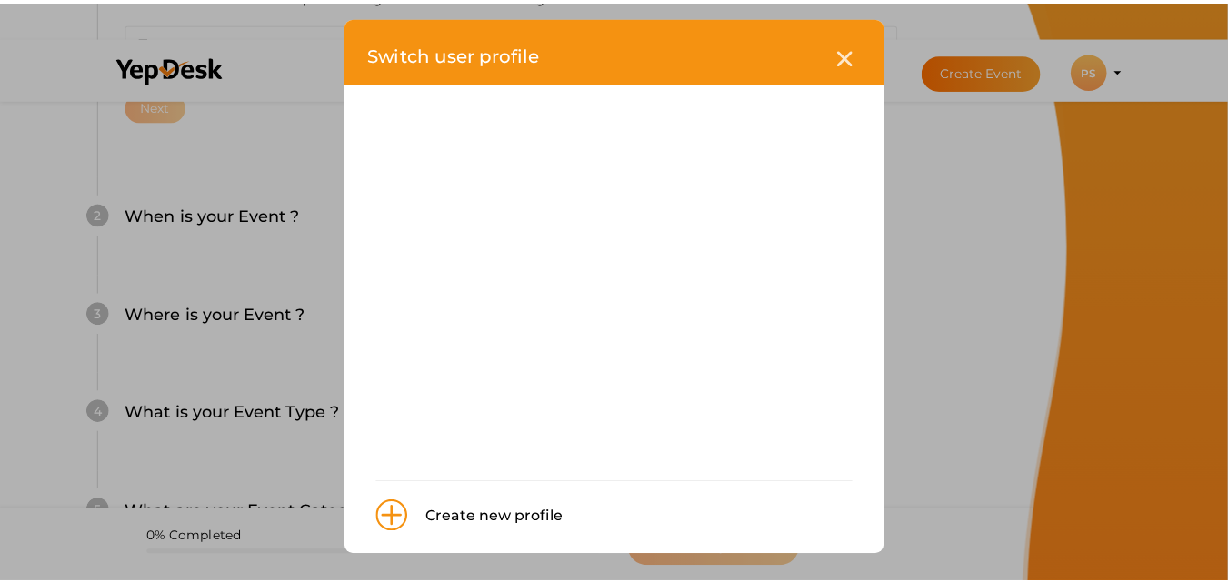
scroll to position [0, 0]
